Goal: Information Seeking & Learning: Understand process/instructions

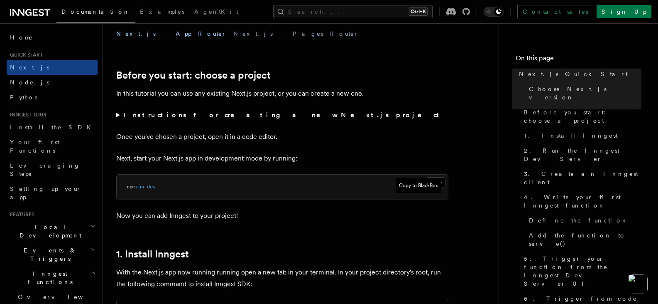
scroll to position [249, 0]
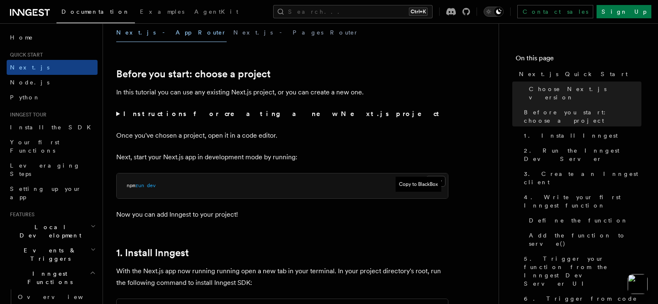
click at [502, 13] on icon "Toggle dark mode" at bounding box center [498, 11] width 5 height 5
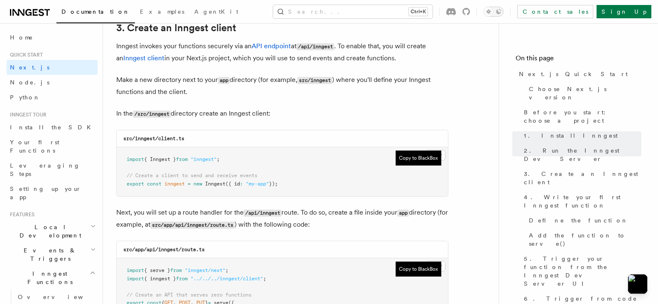
scroll to position [997, 0]
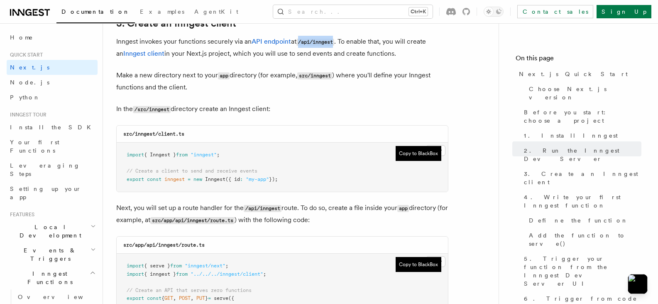
drag, startPoint x: 300, startPoint y: 40, endPoint x: 338, endPoint y: 41, distance: 38.2
click at [334, 41] on code "/api/inngest" at bounding box center [316, 42] width 38 height 7
click at [357, 49] on p "Inngest invokes your functions securely via an API endpoint at /api/inngest . T…" at bounding box center [282, 48] width 332 height 24
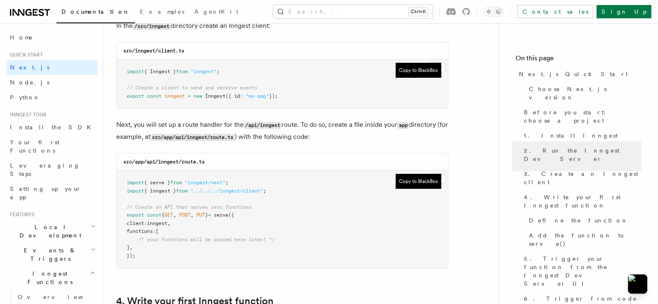
scroll to position [1038, 0]
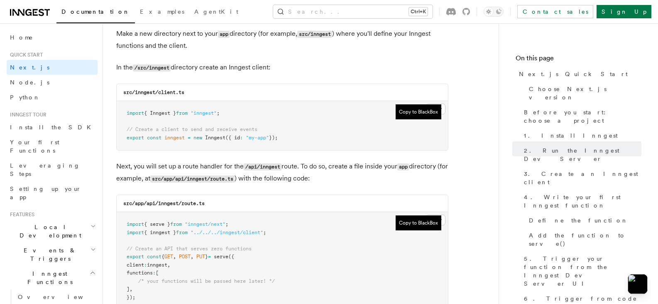
drag, startPoint x: 122, startPoint y: 113, endPoint x: 305, endPoint y: 140, distance: 184.8
click at [305, 140] on pre "import { Inngest } from "inngest" ; // Create a client to send and receive even…" at bounding box center [282, 125] width 331 height 49
copy code "import { Inngest } from "inngest" ; // Create a client to send and receive even…"
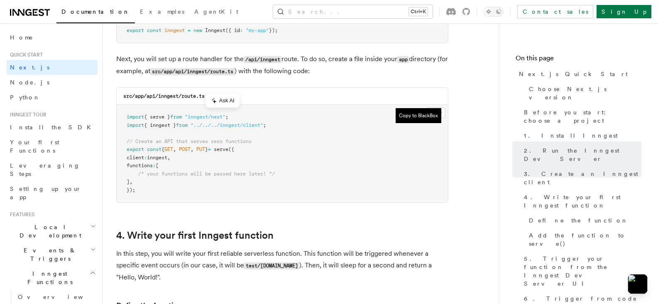
scroll to position [1204, 0]
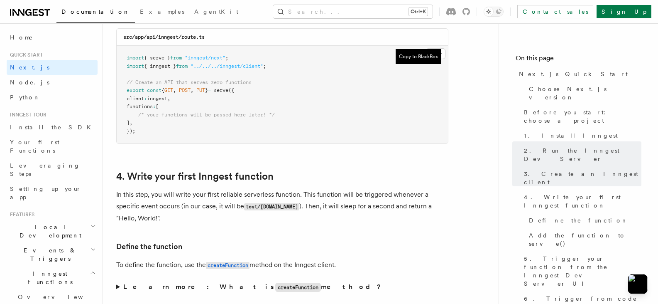
click at [203, 128] on pre "import { serve } from "inngest/next" ; import { inngest } from "../../../innges…" at bounding box center [282, 95] width 331 height 98
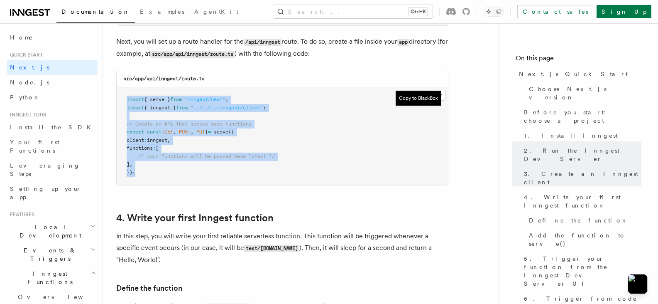
drag, startPoint x: 146, startPoint y: 174, endPoint x: 119, endPoint y: 100, distance: 79.1
click at [119, 100] on pre "import { serve } from "inngest/next" ; import { inngest } from "../../../innges…" at bounding box center [282, 136] width 331 height 98
copy code "import { serve } from "inngest/next" ; import { inngest } from "../../../innges…"
